Goal: Check status: Check status

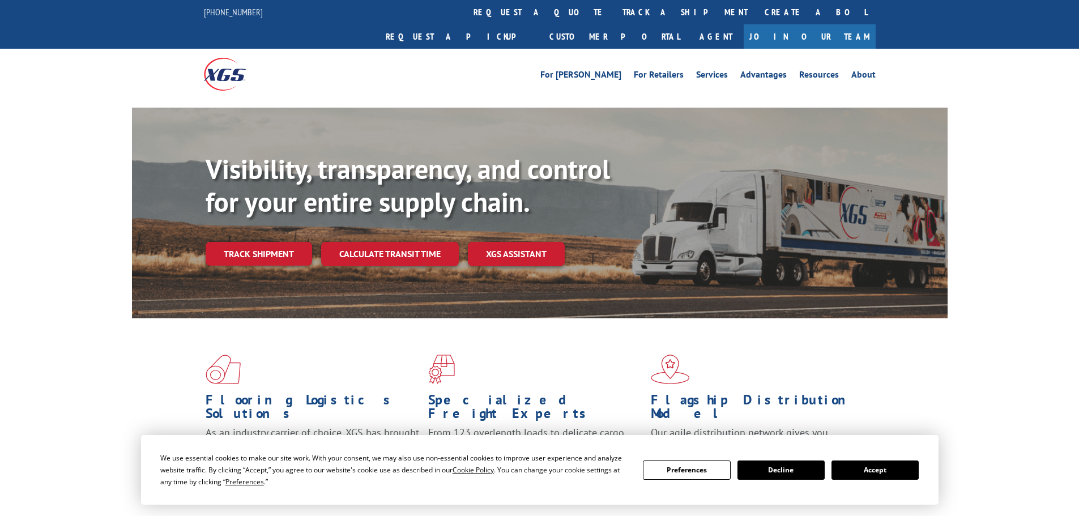
click at [253, 242] on div "Visibility, transparency, and control for your entire supply chain. Track shipm…" at bounding box center [577, 232] width 742 height 158
click at [253, 242] on link "Track shipment" at bounding box center [259, 254] width 106 height 24
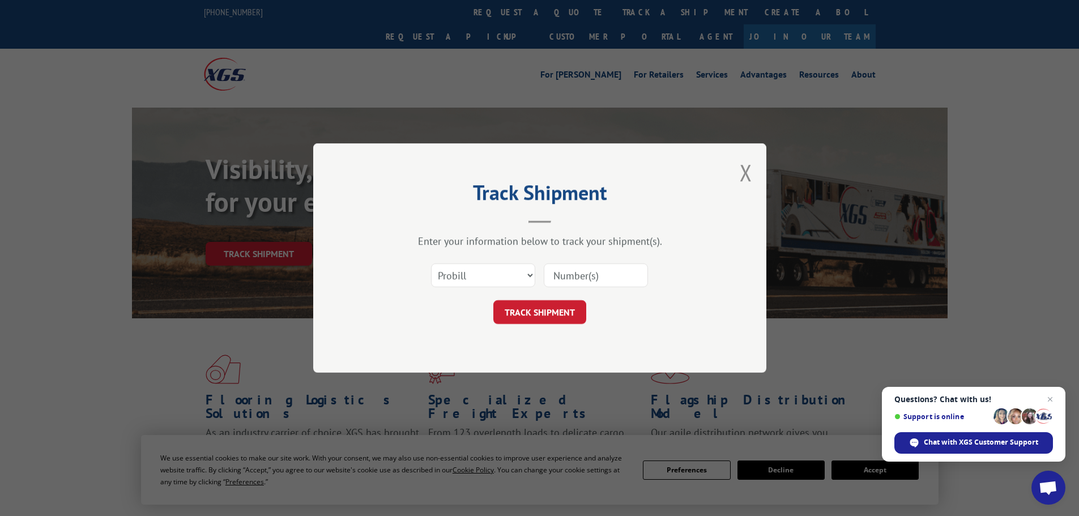
paste input "17502683"
type input "17502683"
click at [528, 314] on button "TRACK SHIPMENT" at bounding box center [539, 312] width 93 height 24
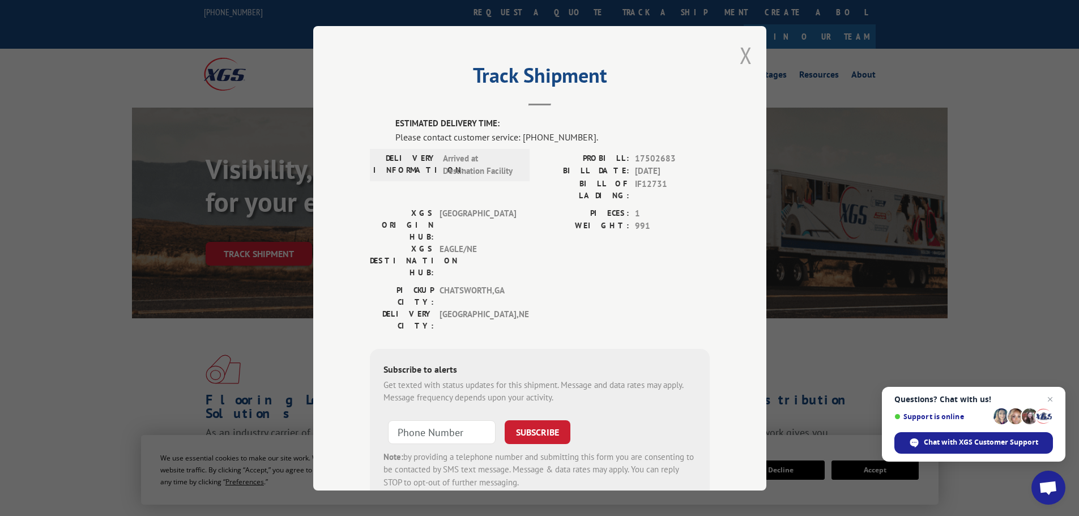
click at [741, 55] on button "Close modal" at bounding box center [746, 55] width 12 height 30
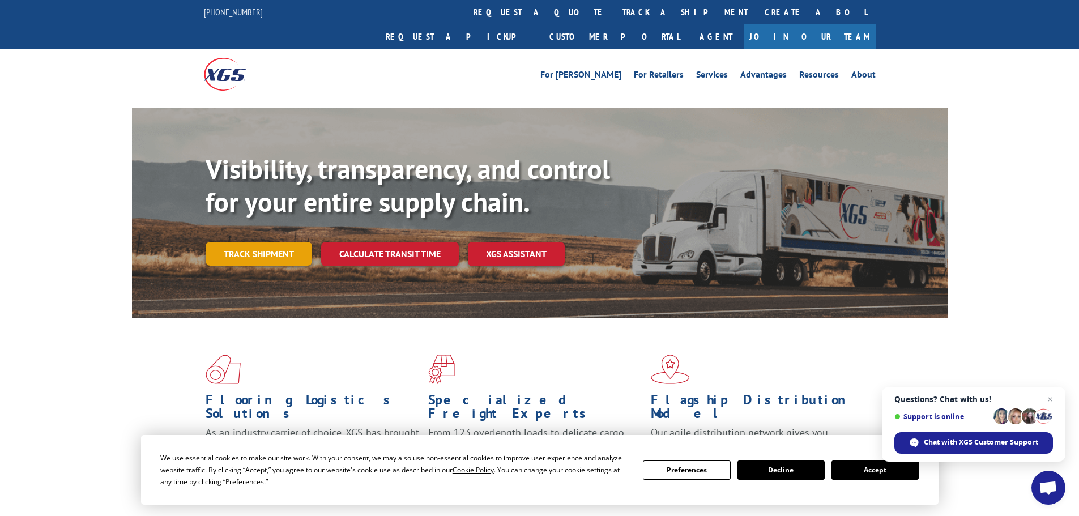
click at [257, 242] on link "Track shipment" at bounding box center [259, 254] width 106 height 24
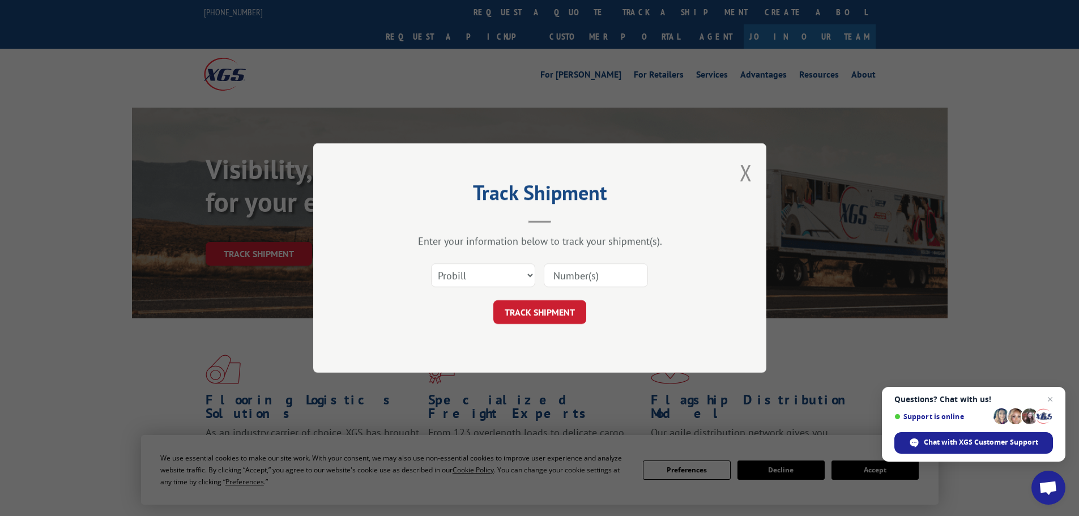
paste input "17502683"
type input "17502683"
click at [543, 309] on button "TRACK SHIPMENT" at bounding box center [539, 312] width 93 height 24
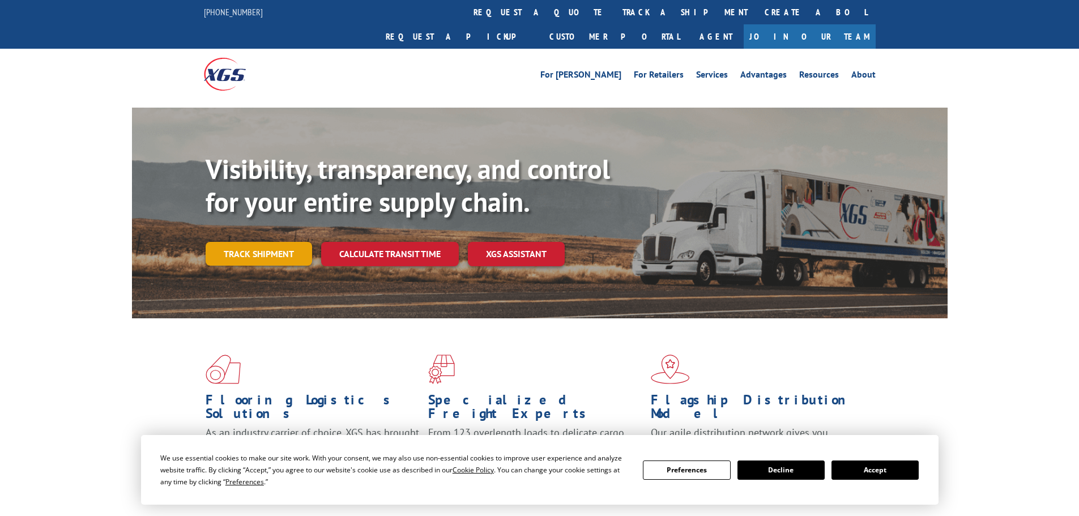
click at [260, 242] on link "Track shipment" at bounding box center [259, 254] width 106 height 24
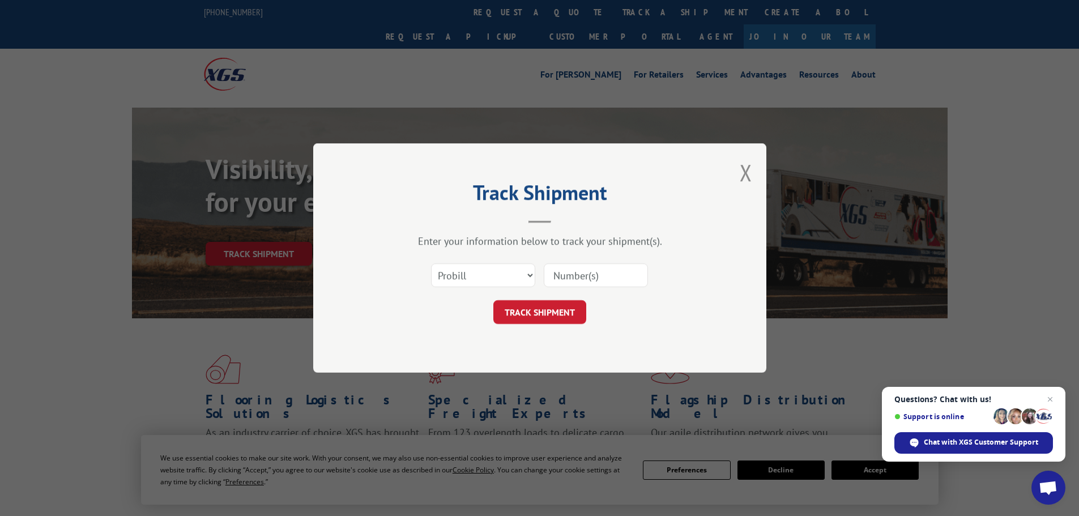
paste input "17502683"
type input "17502683"
click at [521, 307] on button "TRACK SHIPMENT" at bounding box center [539, 312] width 93 height 24
